Goal: Book appointment/travel/reservation

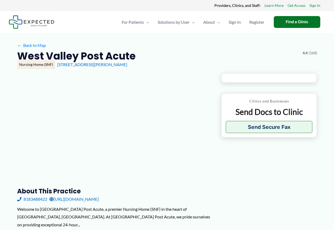
type input "**********"
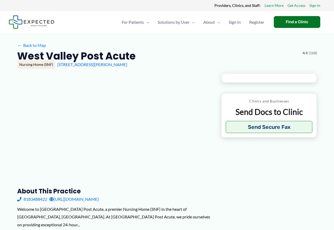
type input "**********"
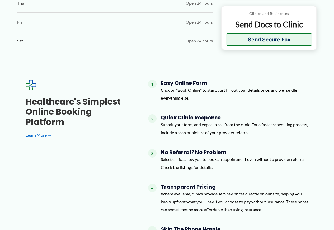
scroll to position [412, 0]
